Goal: Task Accomplishment & Management: Manage account settings

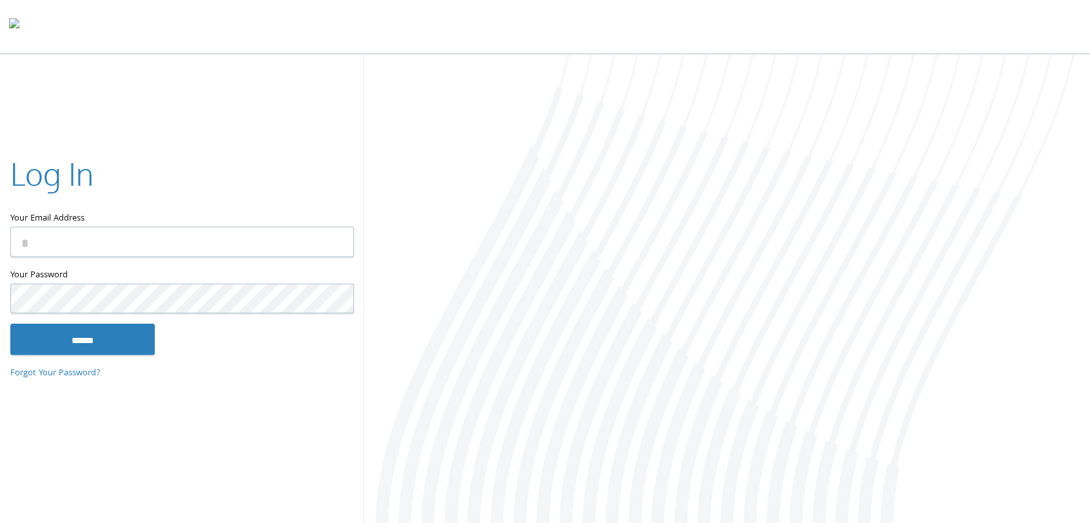
click at [232, 234] on input "Your Email Address" at bounding box center [182, 241] width 344 height 30
type input "**********"
click at [49, 342] on input "******" at bounding box center [82, 339] width 144 height 31
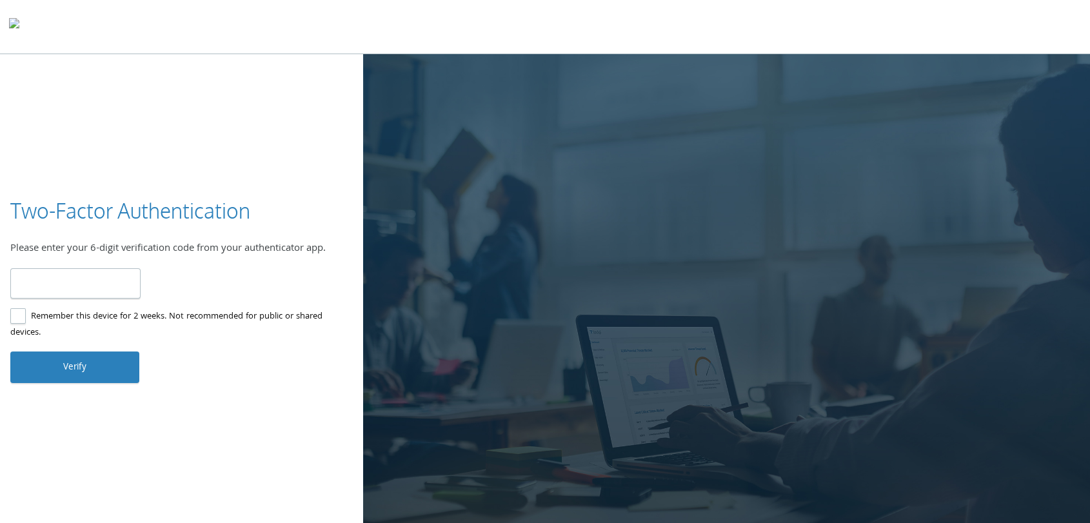
type input "******"
